Goal: Task Accomplishment & Management: Complete application form

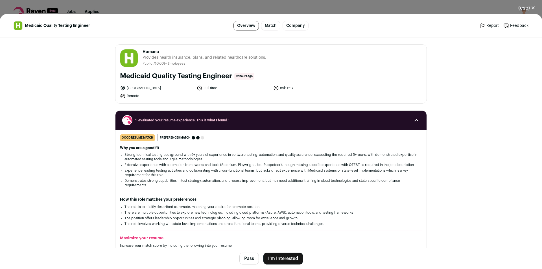
click at [289, 257] on button "I'm Interested" at bounding box center [283, 259] width 40 height 12
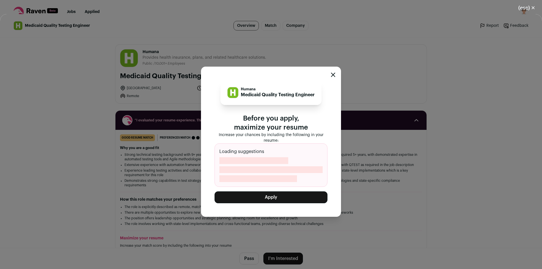
click at [280, 202] on button "Apply" at bounding box center [271, 197] width 113 height 12
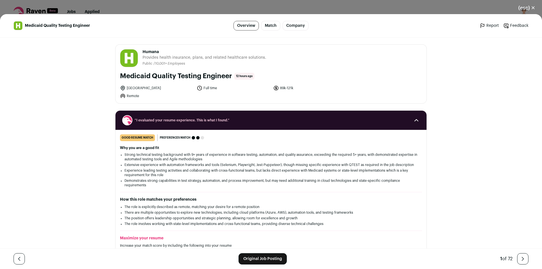
click at [176, 0] on div "(esc) ✕ Medicaid Quality Testing Engineer Overview Match Company Report Feedbac…" at bounding box center [271, 134] width 542 height 269
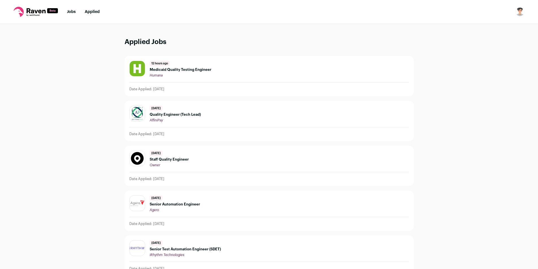
click at [69, 14] on link "Jobs" at bounding box center [71, 12] width 9 height 4
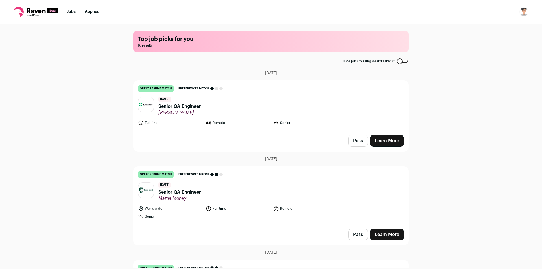
click at [184, 110] on span "Kaleris" at bounding box center [179, 113] width 43 height 6
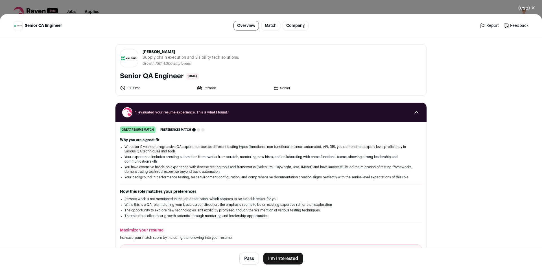
scroll to position [58, 0]
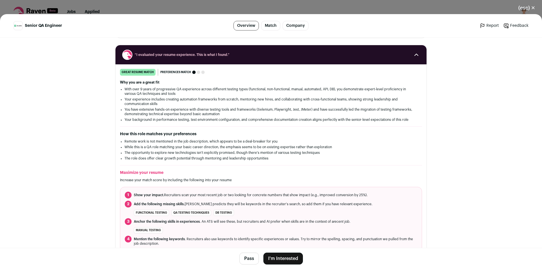
click at [286, 260] on button "I'm Interested" at bounding box center [283, 259] width 40 height 12
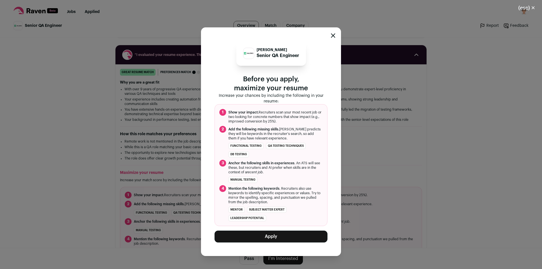
click at [277, 242] on button "Apply" at bounding box center [271, 237] width 113 height 12
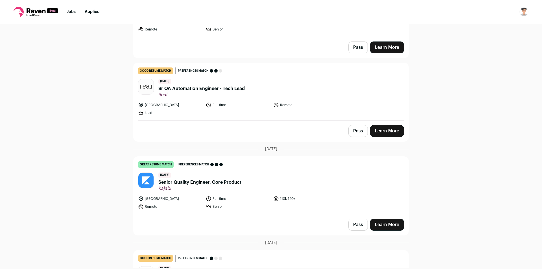
scroll to position [621, 0]
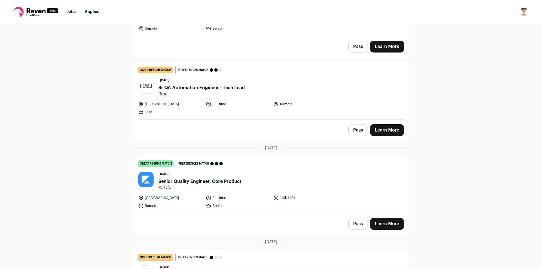
click at [200, 84] on span "Sr QA Automation Engineer - Tech Lead" at bounding box center [201, 87] width 86 height 7
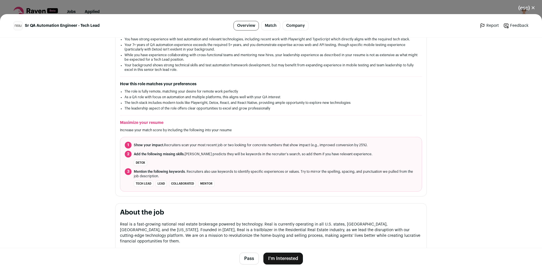
scroll to position [117, 0]
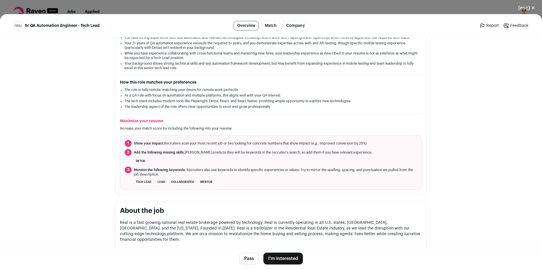
click at [285, 255] on button "I'm Interested" at bounding box center [283, 259] width 40 height 12
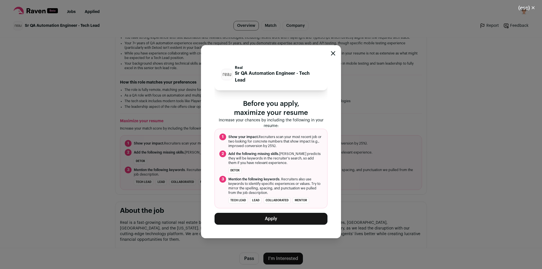
click at [276, 222] on button "Apply" at bounding box center [271, 219] width 113 height 12
